Goal: Find contact information: Find contact information

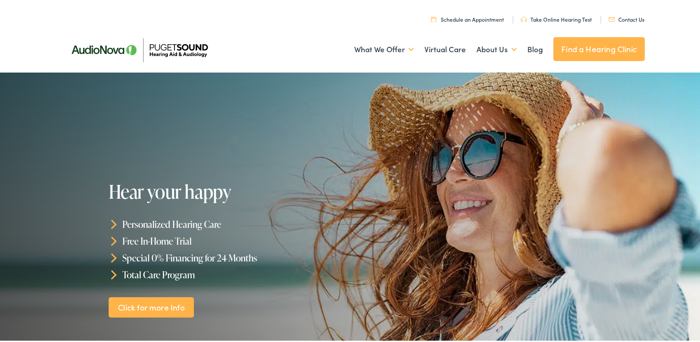
click at [609, 14] on link "Contact Us" at bounding box center [627, 18] width 36 height 8
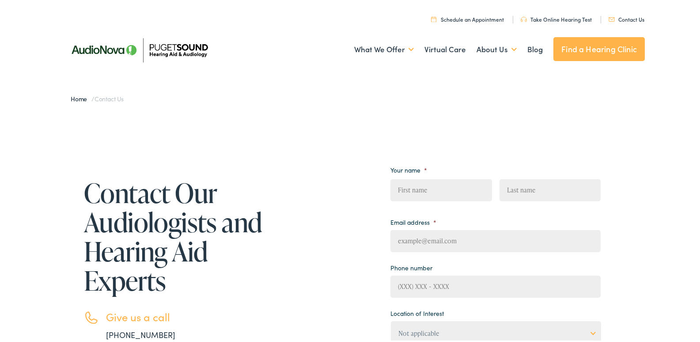
drag, startPoint x: 455, startPoint y: 186, endPoint x: 460, endPoint y: 190, distance: 7.5
click at [455, 186] on input "First" at bounding box center [441, 188] width 101 height 22
type input "[PERSON_NAME]"
type input "[PERSON_NAME][EMAIL_ADDRESS][DOMAIN_NAME]"
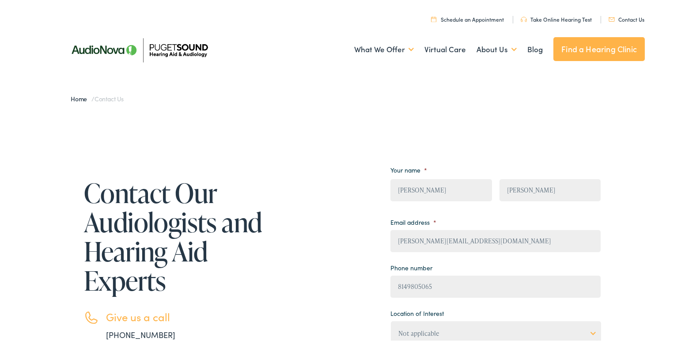
type input "[PHONE_NUMBER]"
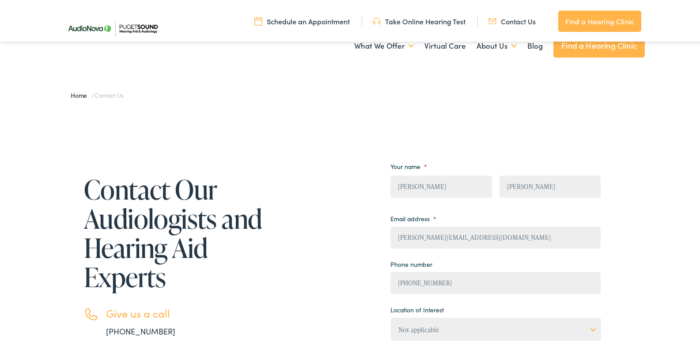
scroll to position [177, 0]
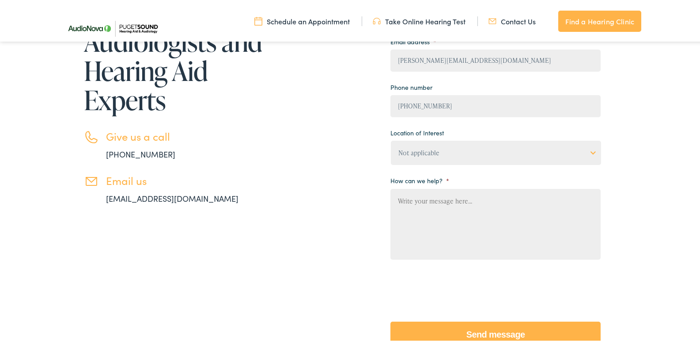
click at [413, 225] on textarea "How can we help? *" at bounding box center [496, 222] width 210 height 71
paste textarea "Wikipedia is considered to be the World’s most significant tool for reference m…"
type textarea "Wikipedia is considered to be the World’s most significant tool for reference m…"
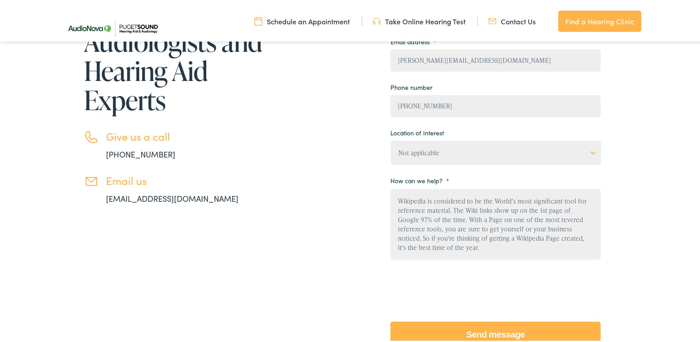
scroll to position [94, 0]
